Goal: Task Accomplishment & Management: Complete application form

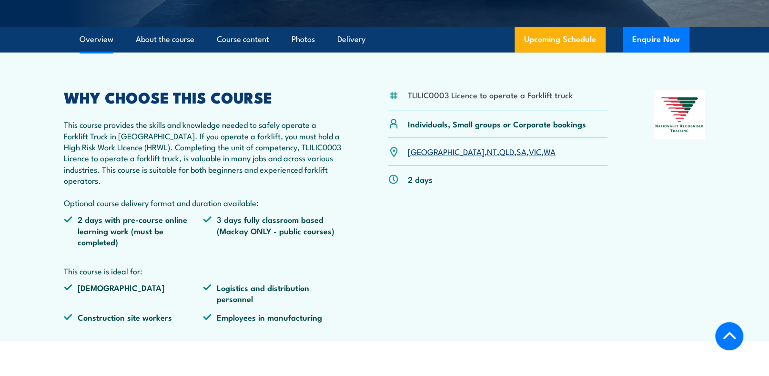
scroll to position [238, 0]
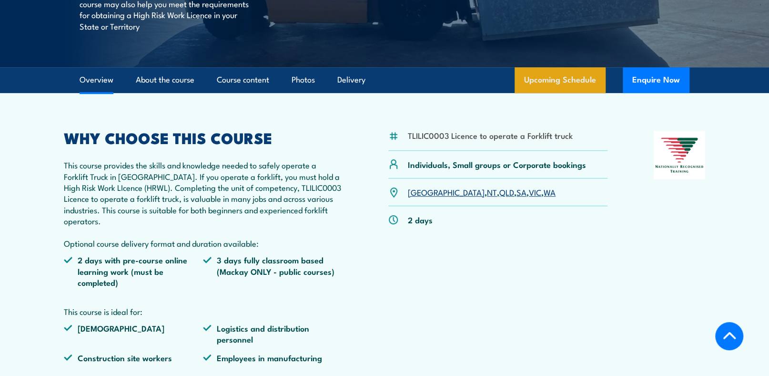
click at [564, 81] on link "Upcoming Schedule" at bounding box center [560, 80] width 91 height 26
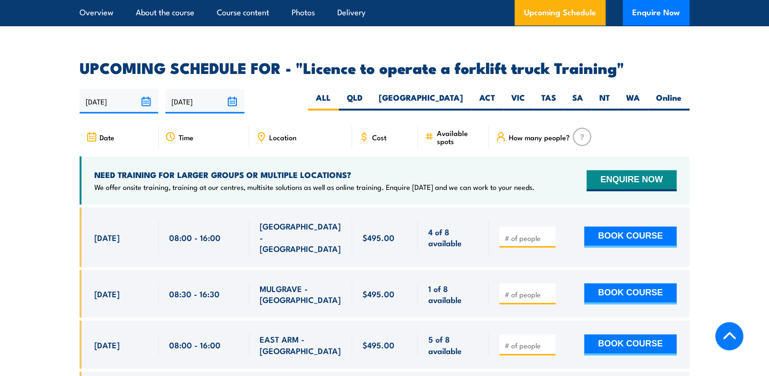
scroll to position [1547, 0]
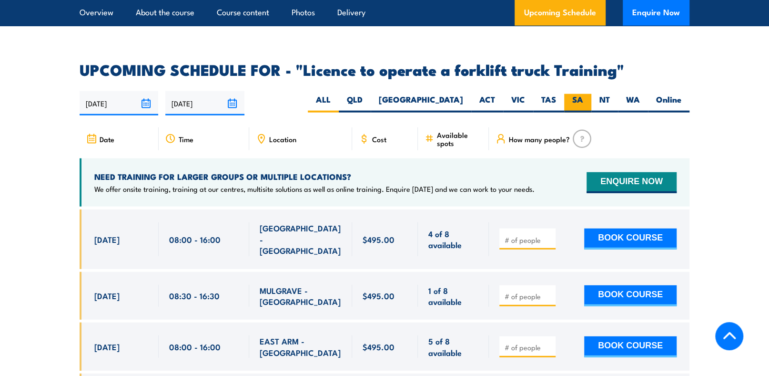
click at [579, 94] on label "SA" at bounding box center [577, 103] width 27 height 19
click at [583, 94] on input "SA" at bounding box center [586, 97] width 6 height 6
radio input "true"
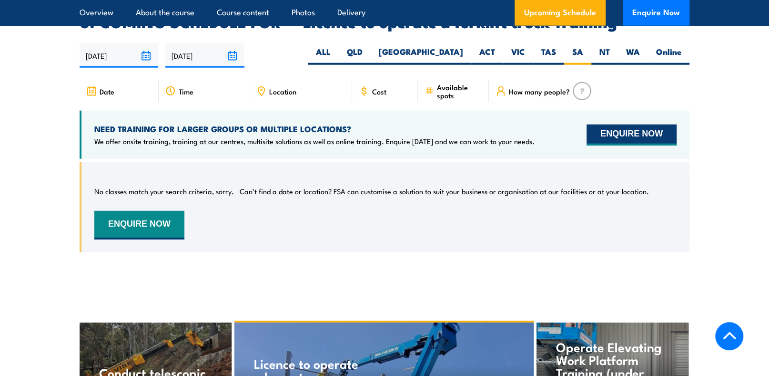
click at [600, 124] on button "ENQUIRE NOW" at bounding box center [632, 134] width 90 height 21
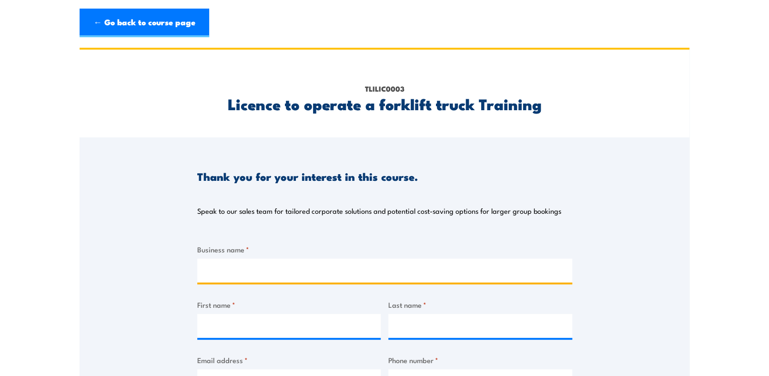
click at [289, 274] on input "Business name *" at bounding box center [384, 270] width 375 height 24
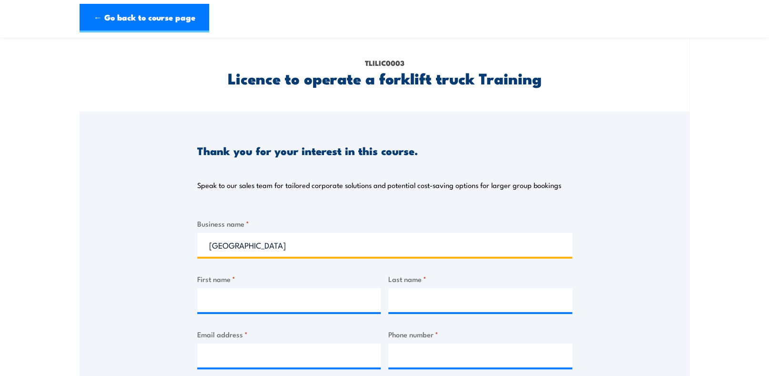
scroll to position [48, 0]
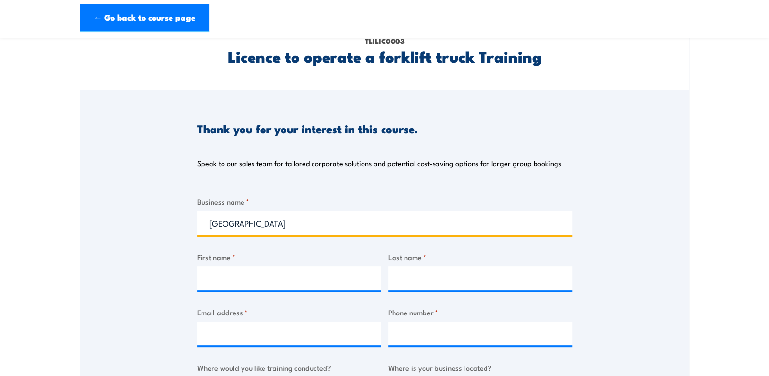
type input "North East Isuzu"
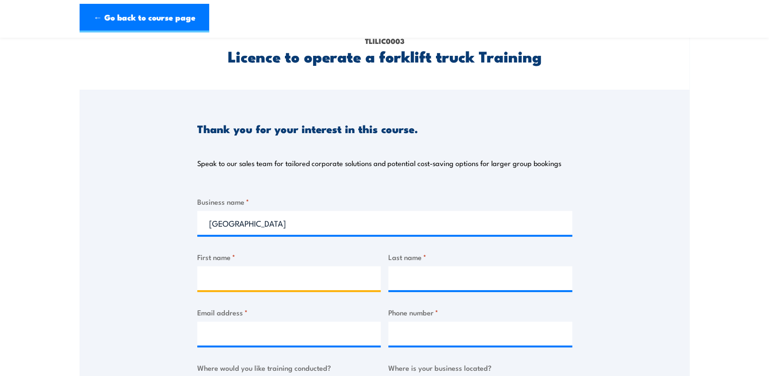
click at [240, 279] on input "First name *" at bounding box center [289, 278] width 184 height 24
type input "Johnny"
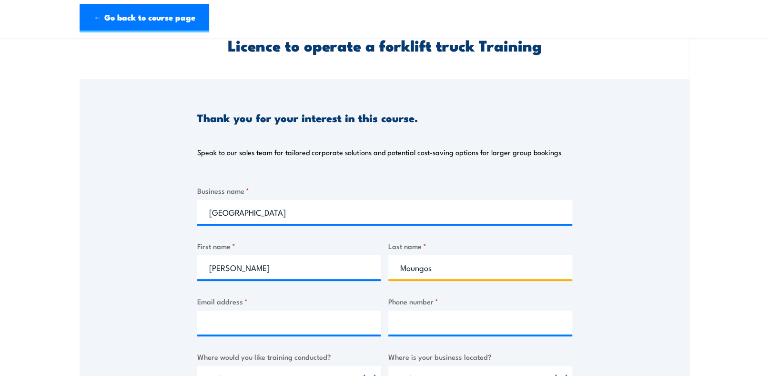
scroll to position [95, 0]
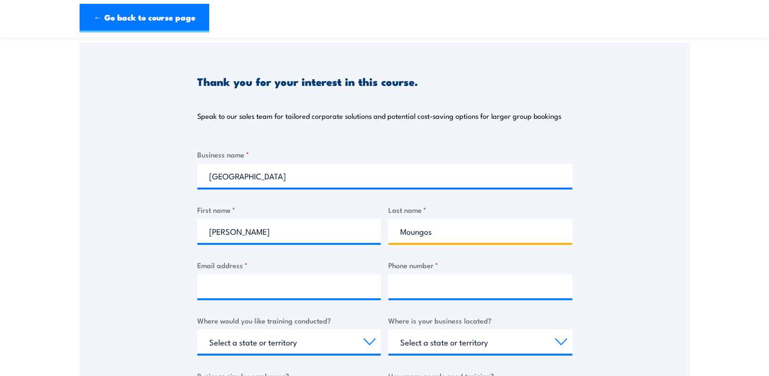
type input "Moungos"
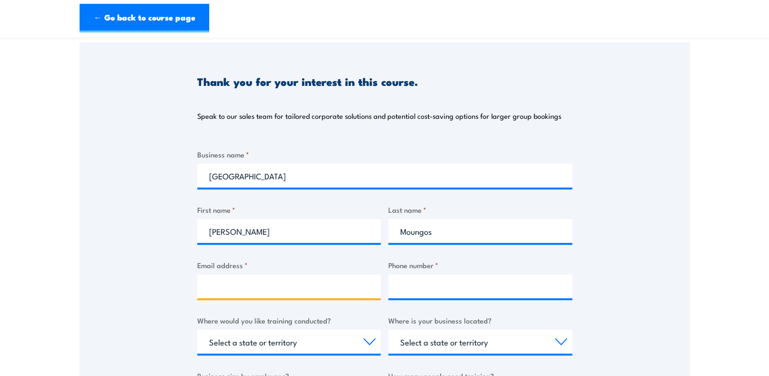
click at [233, 291] on input "Email address *" at bounding box center [289, 286] width 184 height 24
type input "johnny.moungos@northeastauto.com.au"
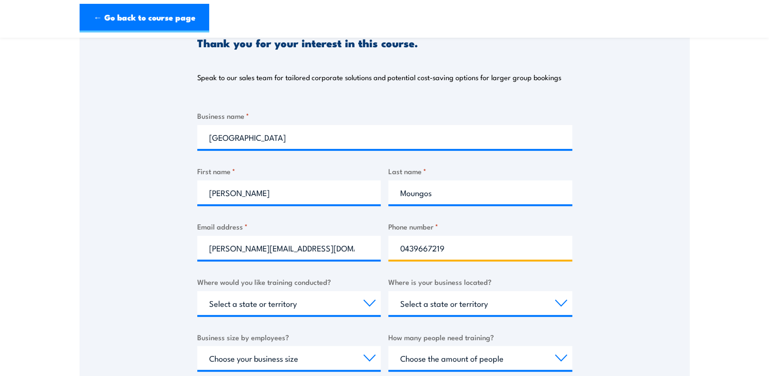
scroll to position [190, 0]
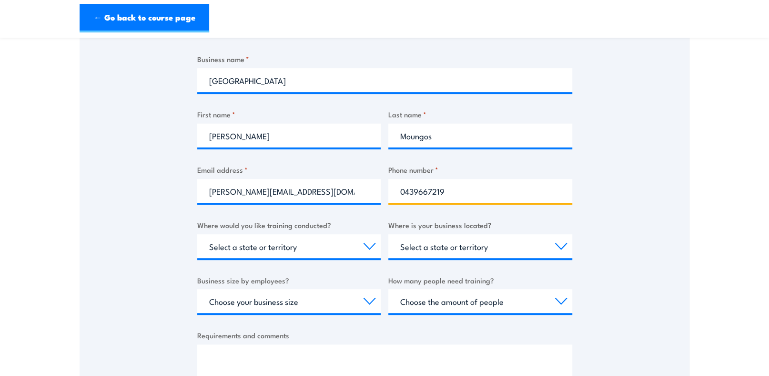
type input "0439667219"
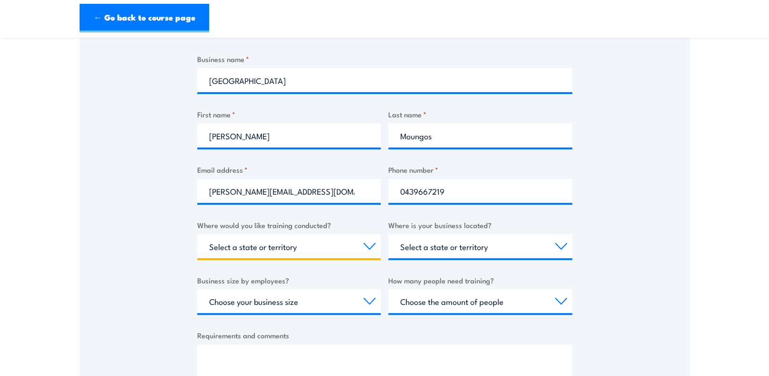
click at [276, 249] on select "Select a state or territory Nationally - multiple locations QLD NSW VIC SA ACT …" at bounding box center [289, 246] width 184 height 24
select select "SA"
click at [197, 234] on select "Select a state or territory Nationally - multiple locations QLD NSW VIC SA ACT …" at bounding box center [289, 246] width 184 height 24
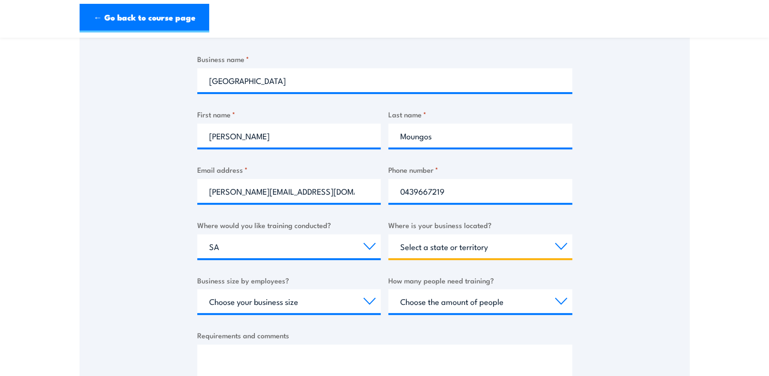
click at [472, 241] on select "Select a state or territory QLD NSW VIC SA ACT WA TAS NT" at bounding box center [480, 246] width 184 height 24
select select "SA"
click at [388, 234] on select "Select a state or territory QLD NSW VIC SA ACT WA TAS NT" at bounding box center [480, 246] width 184 height 24
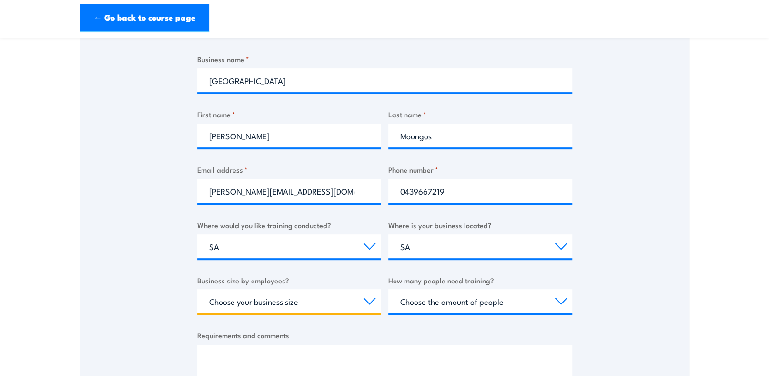
click at [289, 300] on select "Choose your business size 1 to 19 20 to 199 200+" at bounding box center [289, 301] width 184 height 24
select select "200+"
click at [197, 289] on select "Choose your business size 1 to 19 20 to 199 200+" at bounding box center [289, 301] width 184 height 24
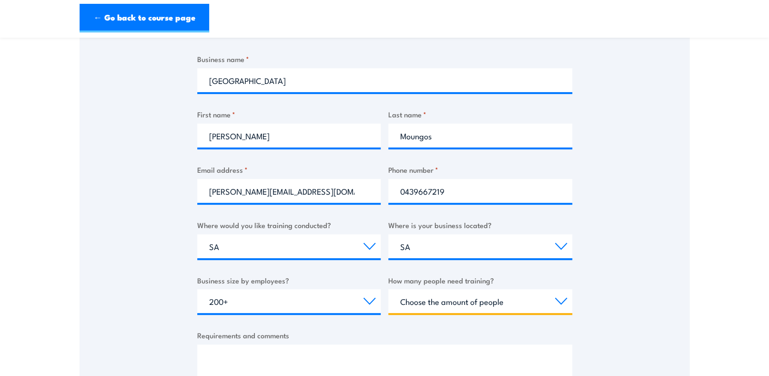
click at [446, 298] on select "Choose the amount of people 1 to 4 5 to 19 20+" at bounding box center [480, 301] width 184 height 24
select select "5 to 19"
click at [388, 289] on select "Choose the amount of people 1 to 4 5 to 19 20+" at bounding box center [480, 301] width 184 height 24
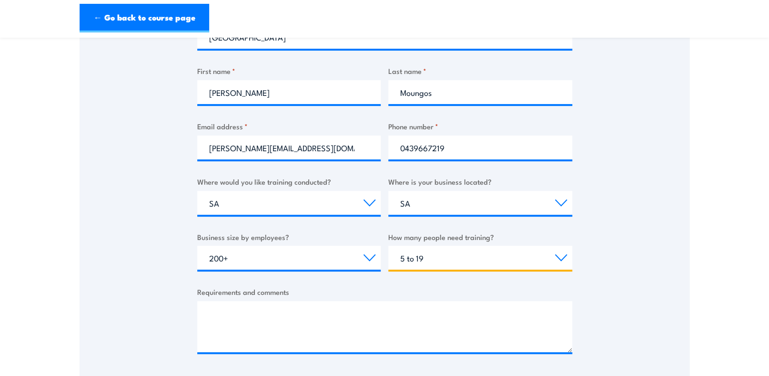
scroll to position [286, 0]
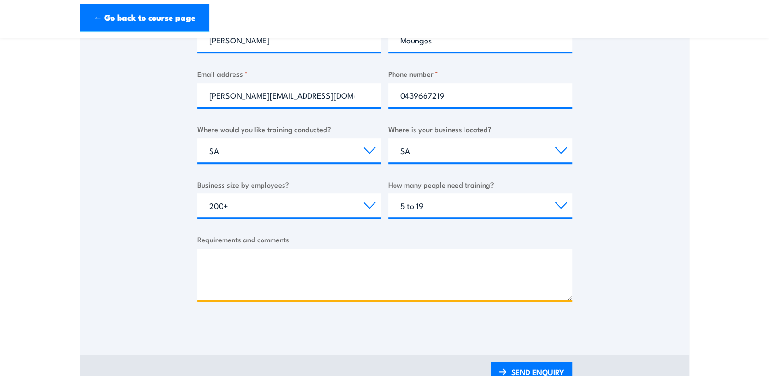
click at [254, 256] on textarea "Requirements and comments" at bounding box center [384, 273] width 375 height 51
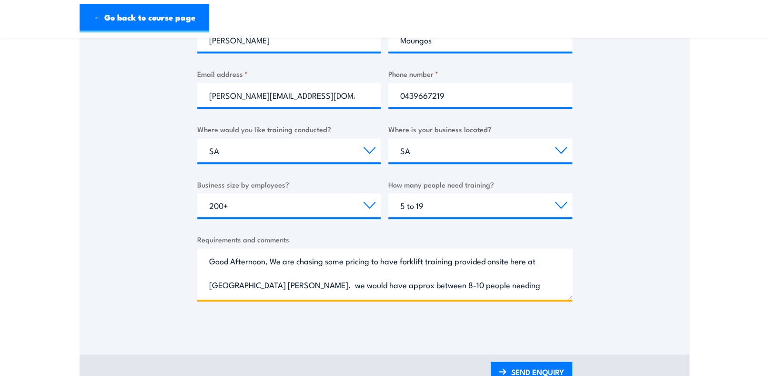
click at [534, 287] on textarea "Good Afternoon, We are chasing some pricing to have forklift training provided …" at bounding box center [384, 273] width 375 height 51
click at [355, 284] on textarea "Good Afternoon, We are chasing some pricing to have forklift training provided …" at bounding box center [384, 273] width 375 height 51
drag, startPoint x: 357, startPoint y: 284, endPoint x: 375, endPoint y: 288, distance: 17.9
click at [377, 289] on textarea "Good Afternoon, We are chasing some pricing to have forklift training provided …" at bounding box center [384, 273] width 375 height 51
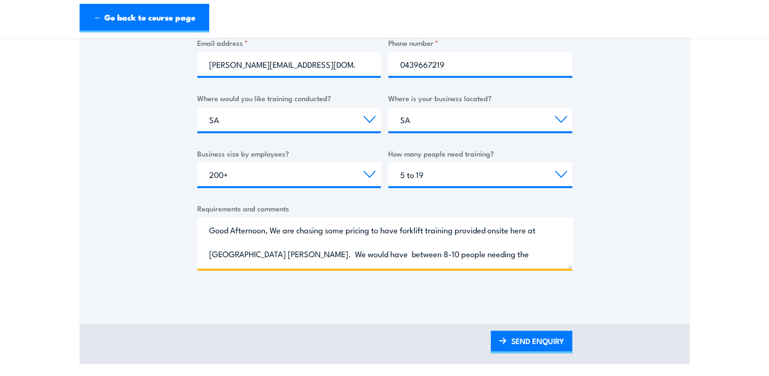
scroll to position [333, 0]
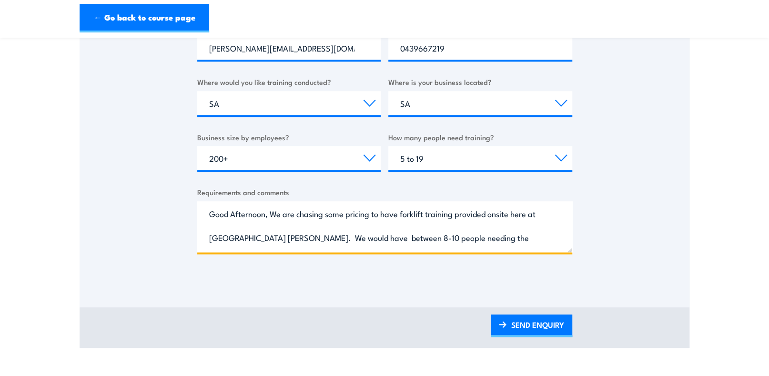
click at [516, 234] on textarea "Good Afternoon, We are chasing some pricing to have forklift training provided …" at bounding box center [384, 226] width 375 height 51
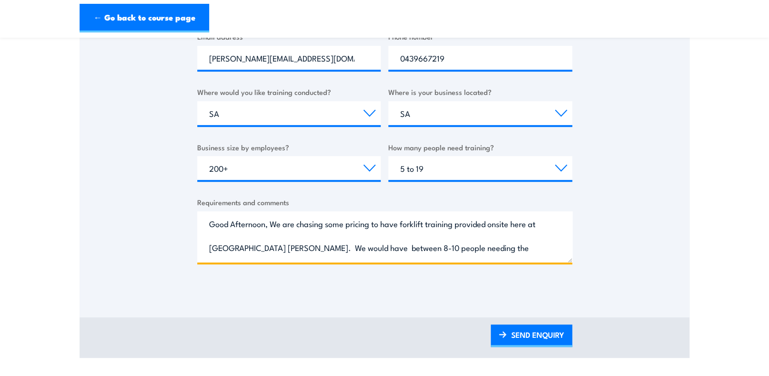
scroll to position [381, 0]
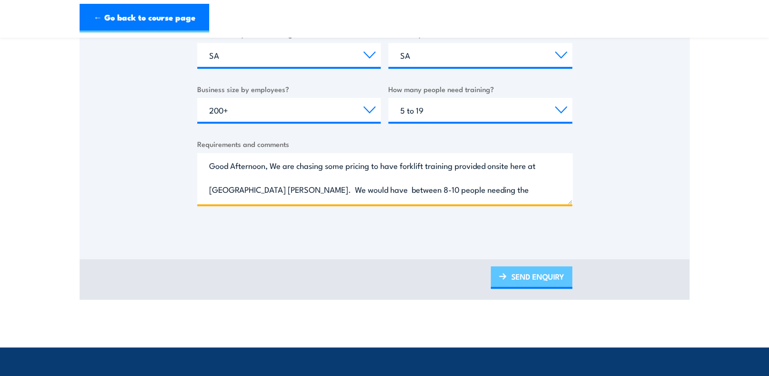
type textarea "Good Afternoon, We are chasing some pricing to have forklift training provided …"
click at [518, 274] on link "SEND ENQUIRY" at bounding box center [531, 277] width 81 height 22
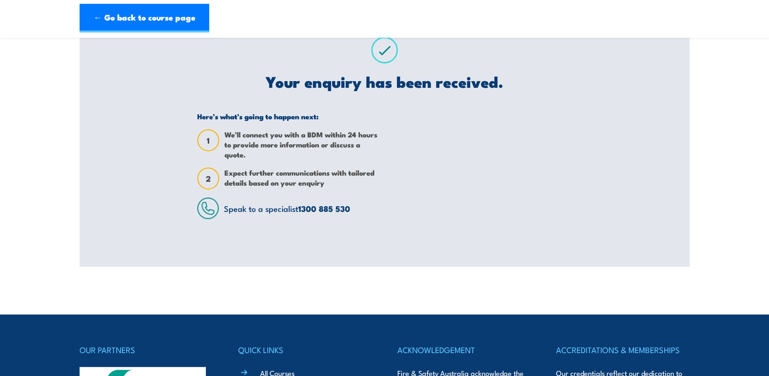
scroll to position [0, 0]
